Goal: Task Accomplishment & Management: Manage account settings

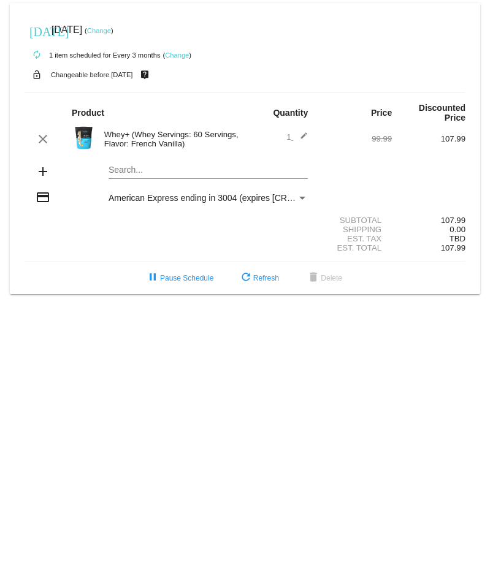
click at [183, 54] on link "Change" at bounding box center [177, 54] width 24 height 7
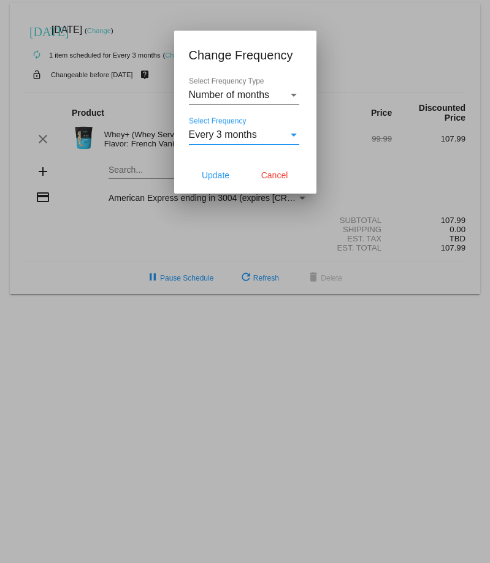
click at [236, 131] on span "Every 3 months" at bounding box center [223, 134] width 68 height 10
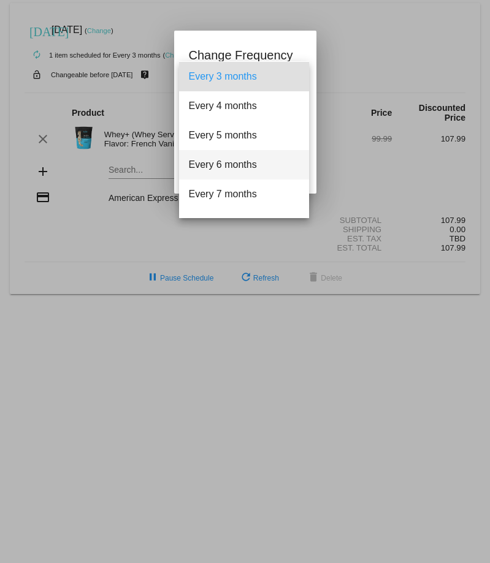
scroll to position [61, 0]
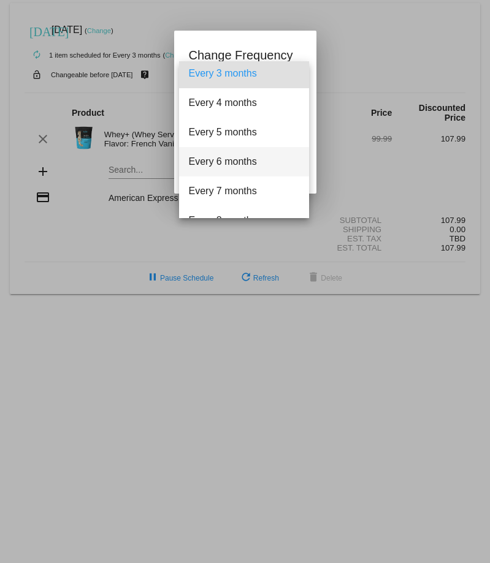
click at [243, 153] on span "Every 6 months" at bounding box center [244, 161] width 110 height 29
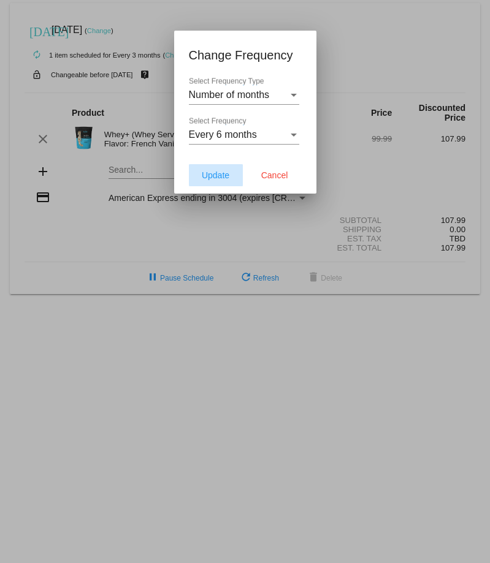
click at [211, 181] on button "Update" at bounding box center [216, 175] width 54 height 22
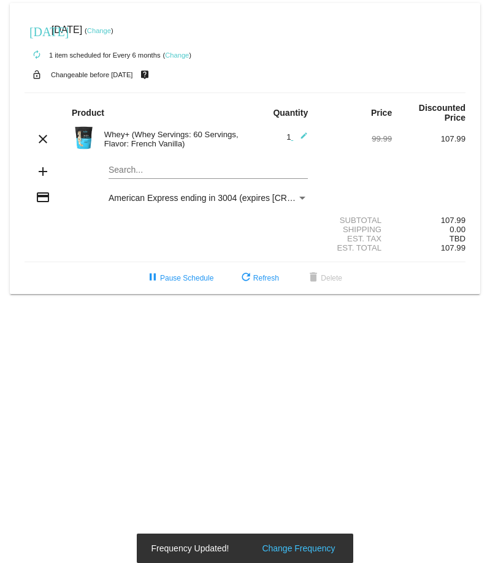
click at [111, 30] on link "Change" at bounding box center [99, 30] width 24 height 7
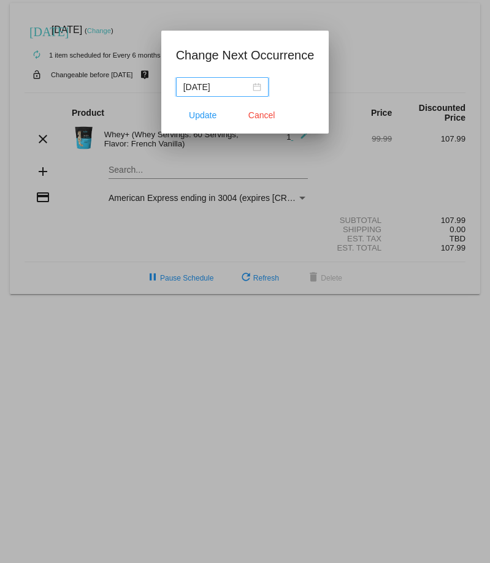
click at [256, 87] on div "[DATE]" at bounding box center [222, 86] width 78 height 13
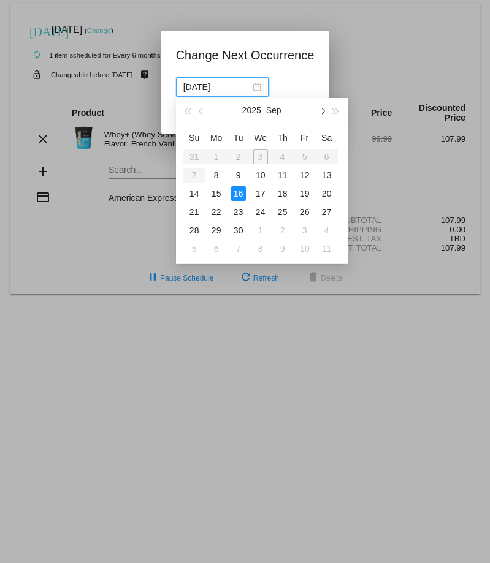
click at [321, 112] on span "button" at bounding box center [322, 112] width 6 height 6
click at [320, 112] on span "button" at bounding box center [322, 112] width 6 height 6
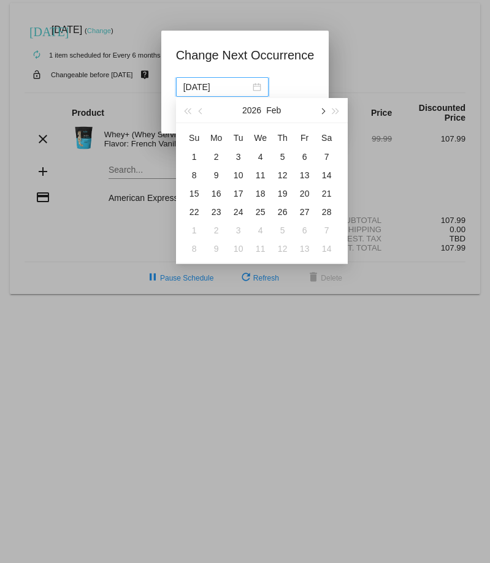
click at [320, 112] on span "button" at bounding box center [322, 112] width 6 height 6
click at [196, 194] on div "15" at bounding box center [194, 193] width 15 height 15
type input "[DATE]"
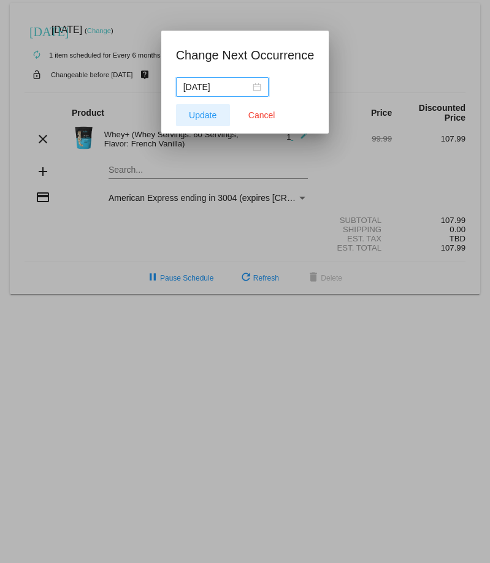
click at [204, 120] on button "Update" at bounding box center [203, 115] width 54 height 22
